Goal: Task Accomplishment & Management: Manage account settings

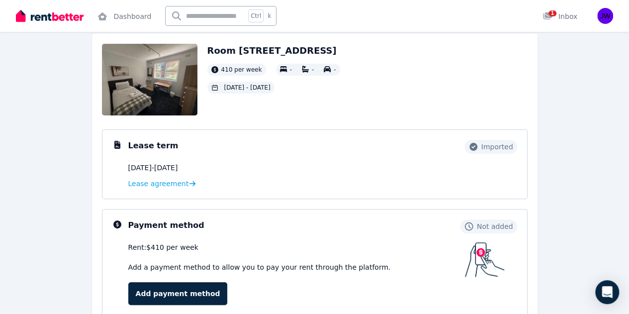
scroll to position [99, 0]
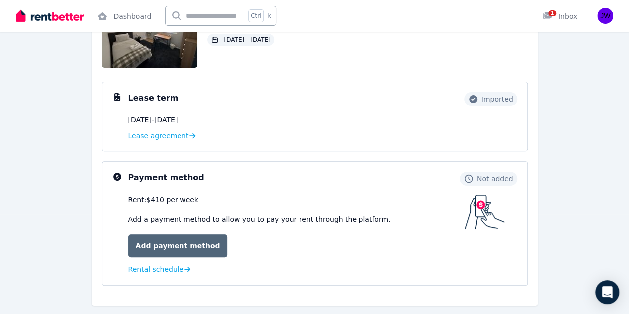
click at [198, 244] on link "Add payment method" at bounding box center [177, 245] width 99 height 23
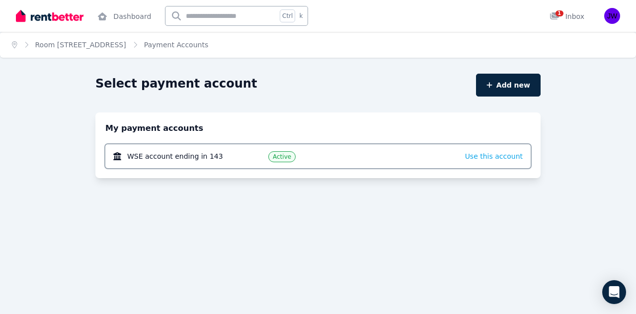
click at [333, 156] on div "Active" at bounding box center [358, 156] width 181 height 12
click at [489, 158] on span "Use this account" at bounding box center [494, 156] width 58 height 8
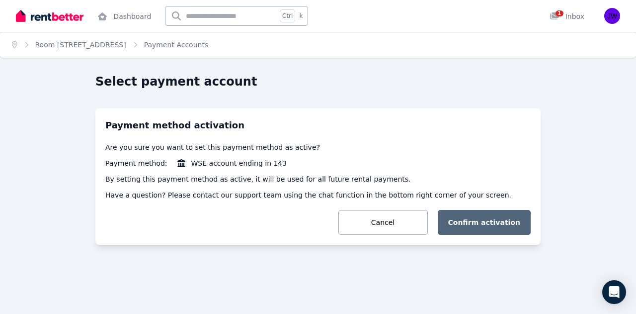
click at [477, 220] on button "Confirm activation" at bounding box center [484, 222] width 93 height 25
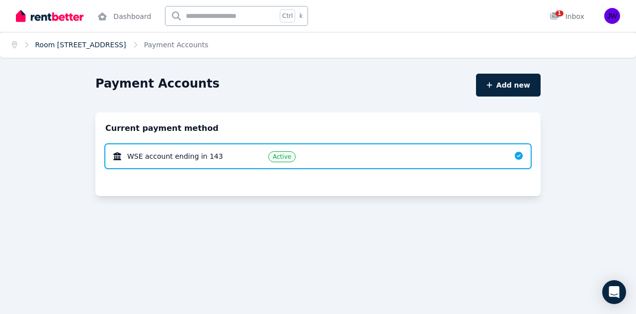
click at [108, 44] on link "Room [STREET_ADDRESS]" at bounding box center [80, 45] width 91 height 8
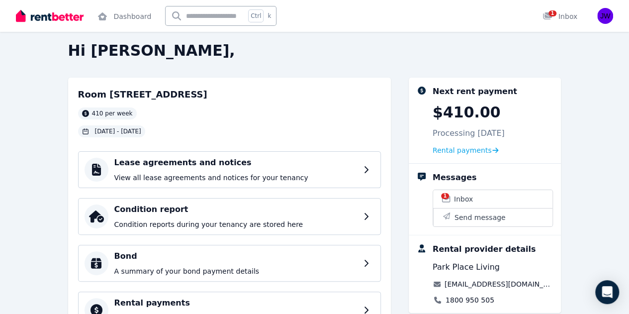
scroll to position [5, 0]
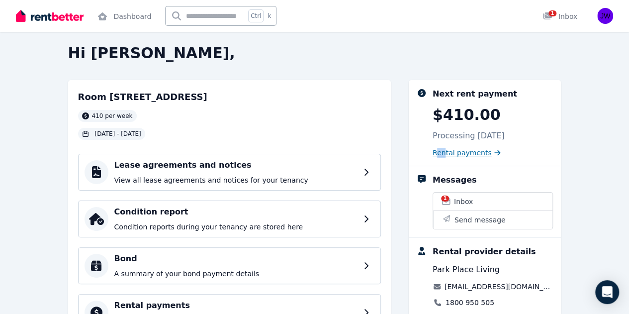
drag, startPoint x: 460, startPoint y: 159, endPoint x: 465, endPoint y: 155, distance: 6.4
click at [465, 155] on div "Next rent payment $410.00 Processing [DATE] Rental payments" at bounding box center [484, 122] width 153 height 85
click at [465, 155] on span "Rental payments" at bounding box center [461, 153] width 59 height 10
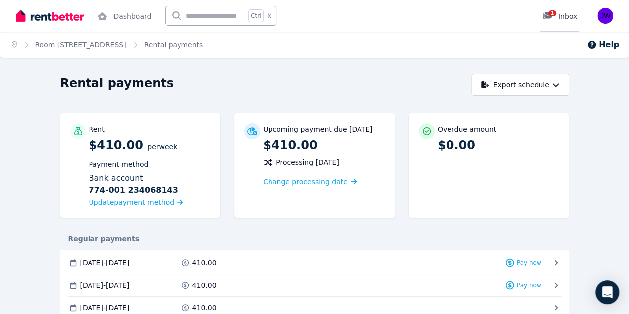
click at [563, 20] on div "1 Inbox" at bounding box center [559, 16] width 35 height 10
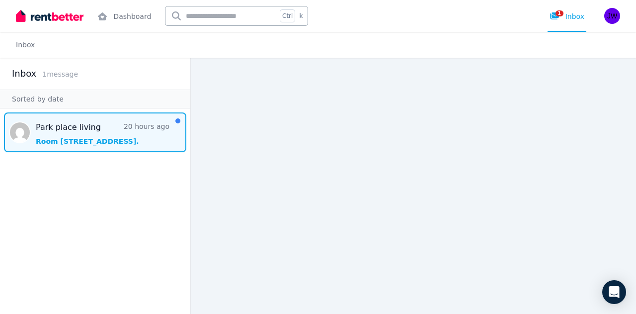
click at [124, 121] on span "Message list" at bounding box center [95, 132] width 190 height 40
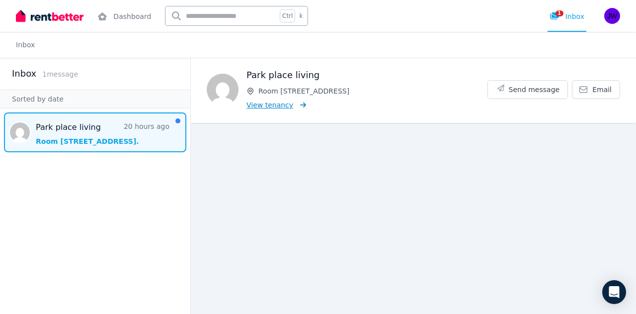
click at [288, 105] on link "View tenancy" at bounding box center [276, 105] width 60 height 10
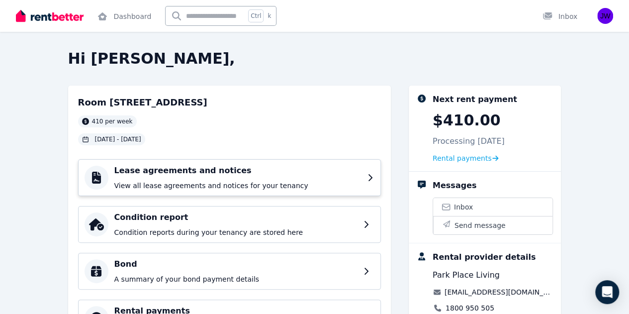
scroll to position [151, 0]
